Goal: Information Seeking & Learning: Learn about a topic

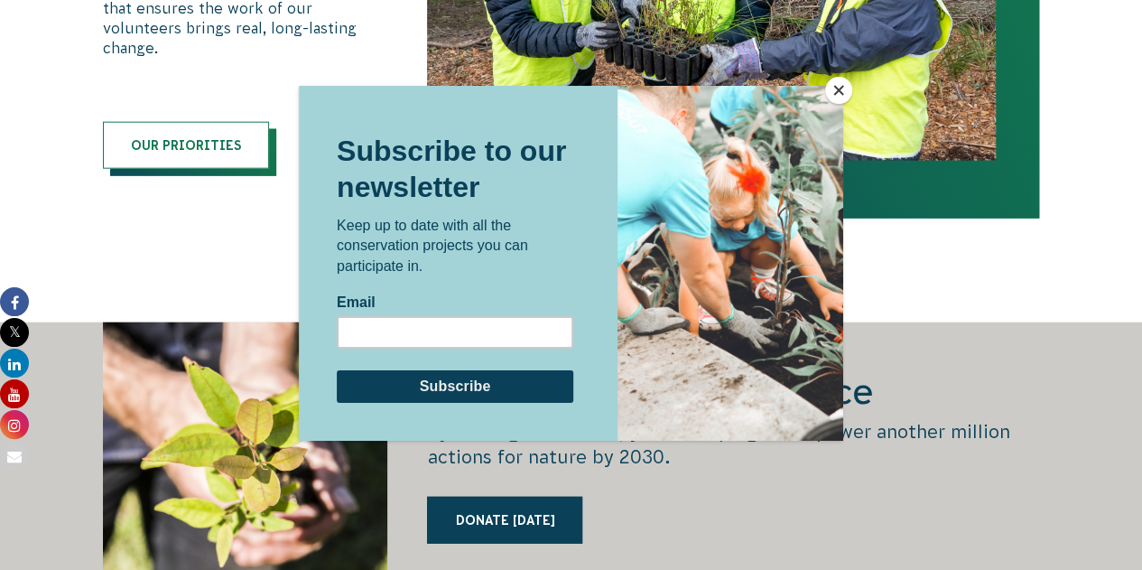
scroll to position [1992, 0]
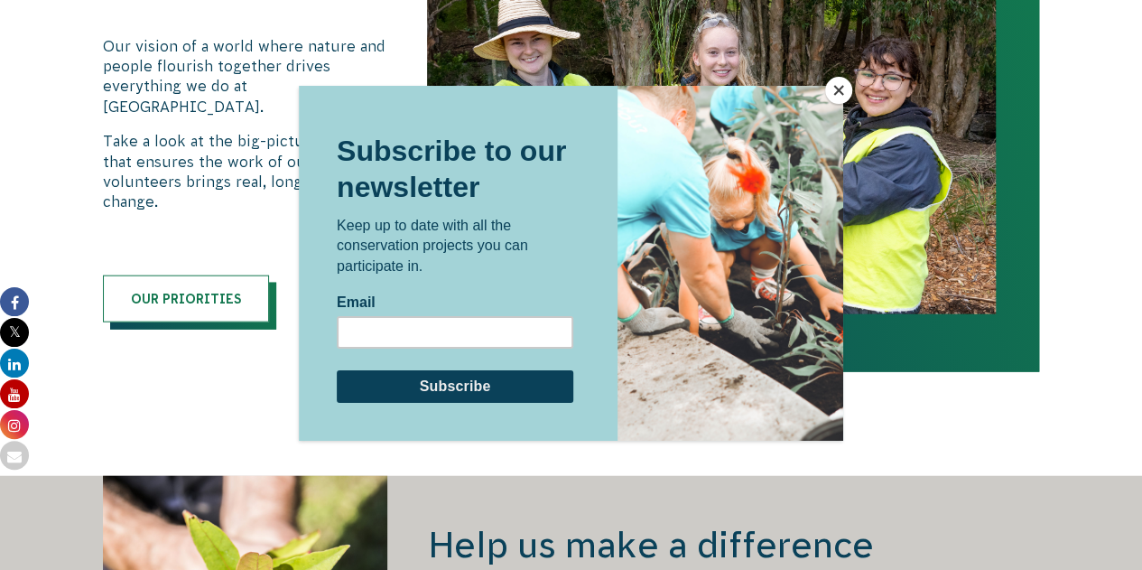
click at [834, 90] on button "Close" at bounding box center [838, 90] width 27 height 27
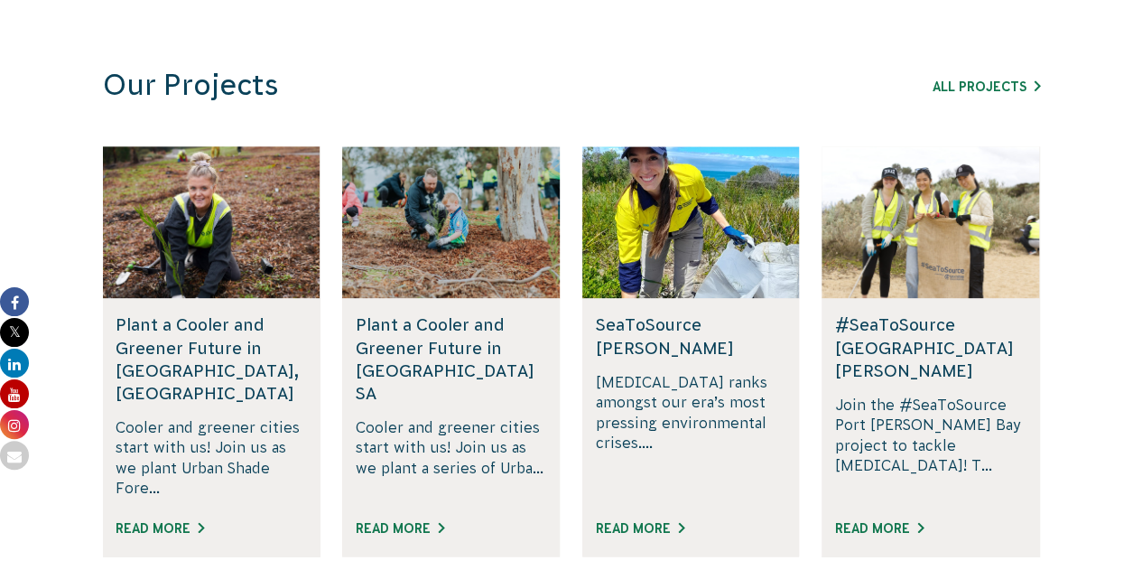
scroll to position [1095, 0]
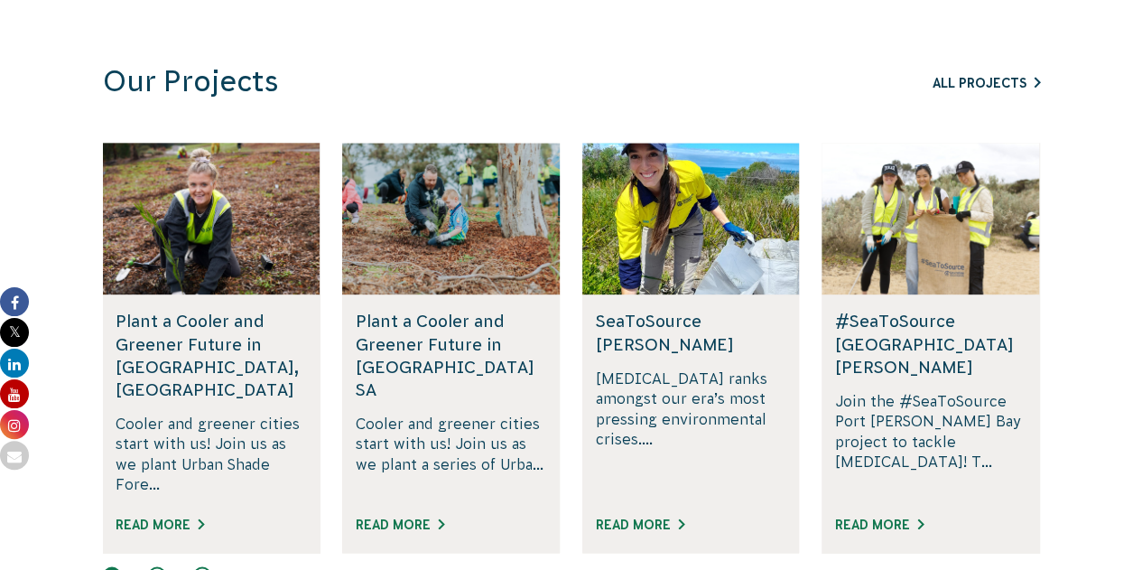
click at [989, 83] on link "All Projects" at bounding box center [986, 83] width 107 height 14
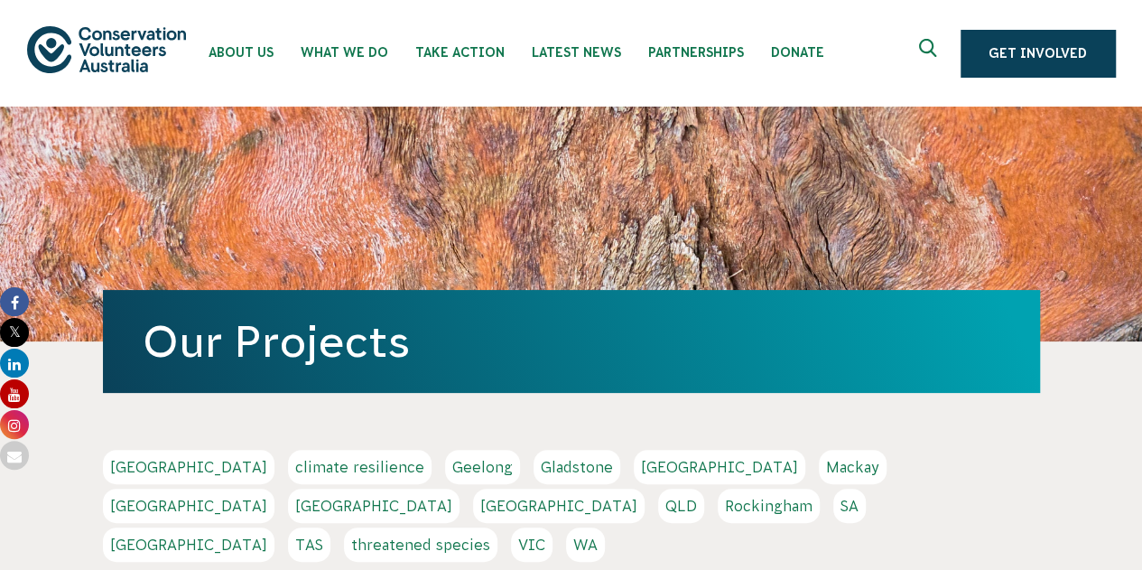
drag, startPoint x: 580, startPoint y: 508, endPoint x: 853, endPoint y: 509, distance: 273.5
click at [853, 509] on div "Adelaide climate resilience Geelong Gladstone Hobart Mackay Melbourne NSW Perth…" at bounding box center [571, 508] width 937 height 116
click at [274, 488] on link "[GEOGRAPHIC_DATA]" at bounding box center [189, 505] width 172 height 34
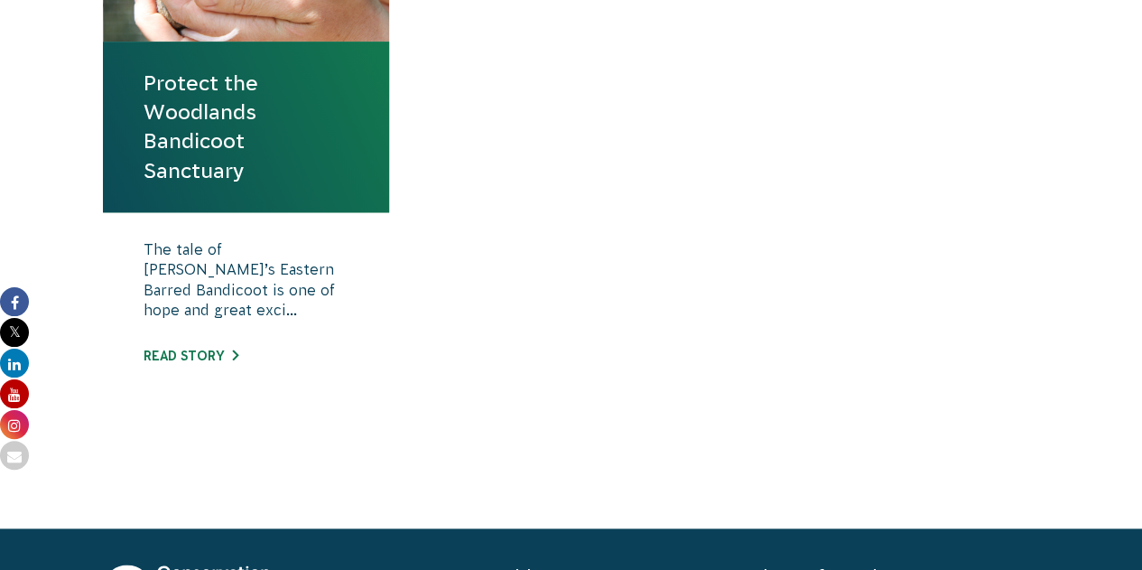
scroll to position [764, 0]
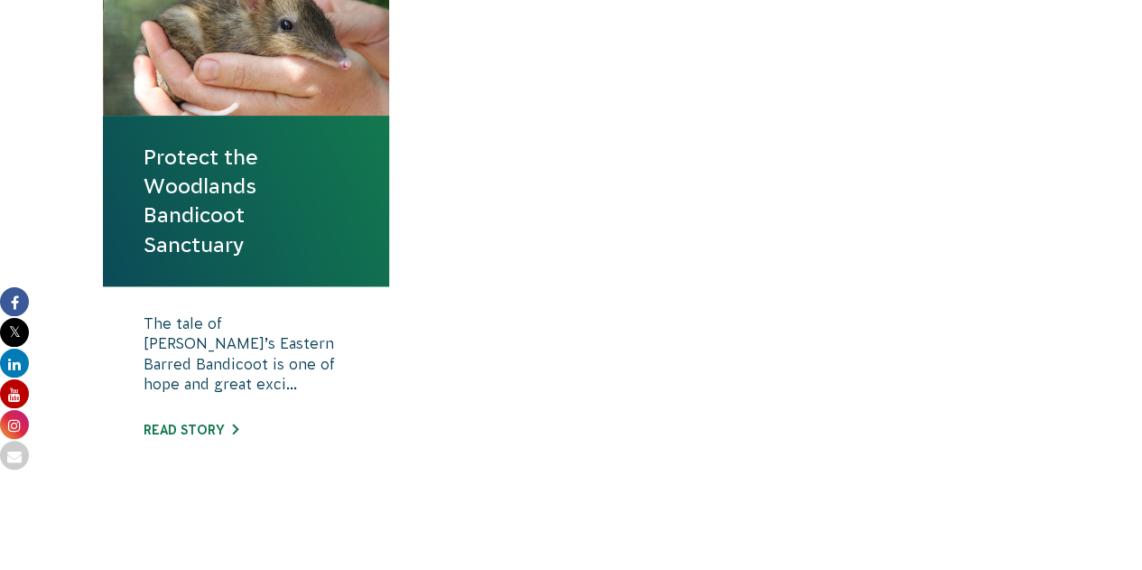
click at [225, 436] on div "The tale of Victoria’s Eastern Barred Bandicoot is one of hope and great exci..…" at bounding box center [246, 390] width 287 height 208
click at [223, 430] on link "Read story" at bounding box center [191, 430] width 95 height 14
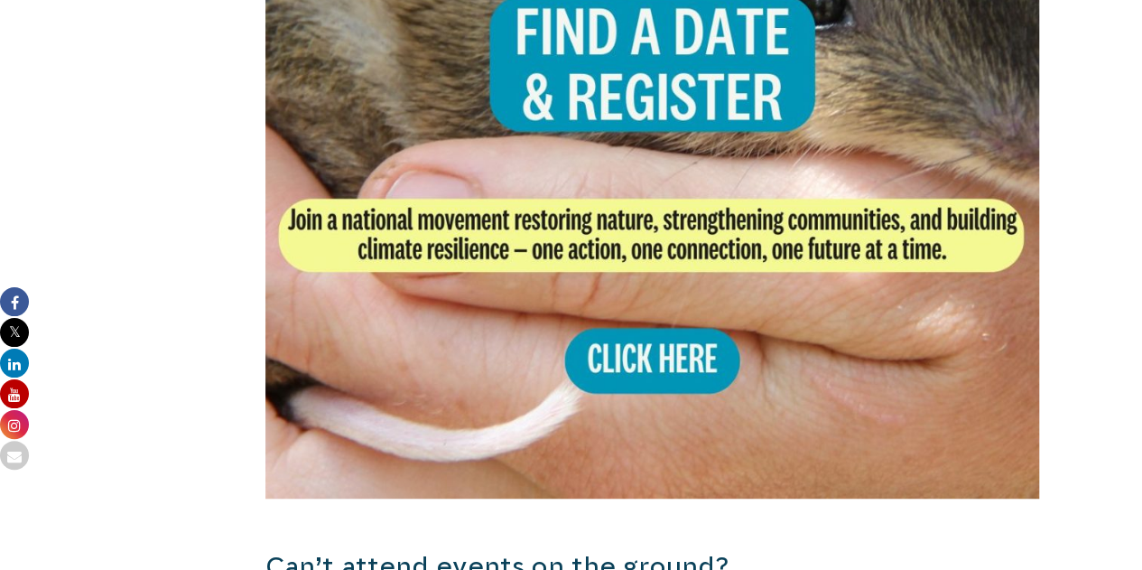
scroll to position [3701, 0]
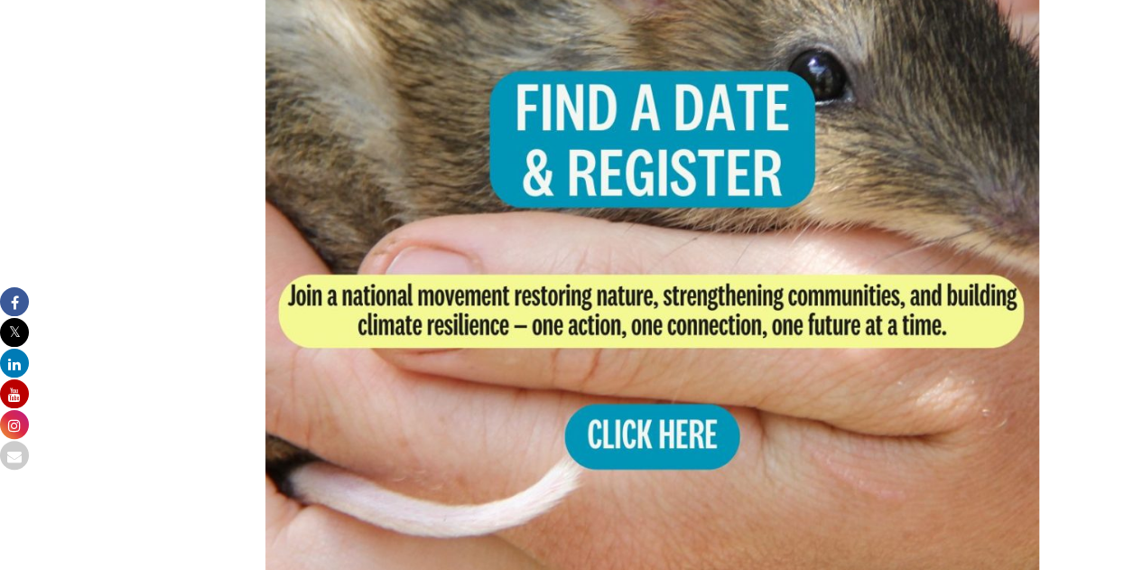
click at [441, 229] on img at bounding box center [652, 187] width 775 height 775
